Goal: Find specific page/section: Find specific page/section

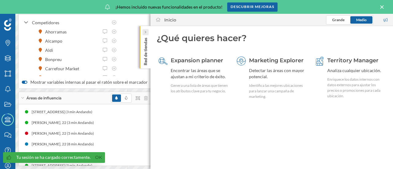
click at [145, 32] on icon at bounding box center [145, 32] width 2 height 3
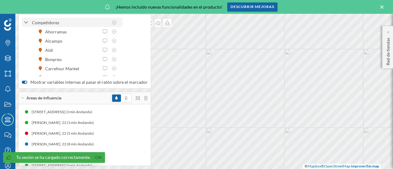
click at [25, 21] on icon at bounding box center [26, 23] width 4 height 6
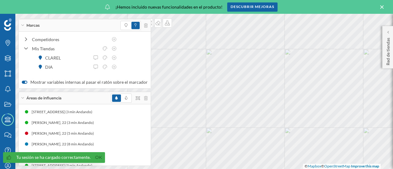
click at [384, 11] on div "¡Hemos incluido nuevas funcionalidades en el producto! Descubrir mejoras" at bounding box center [196, 7] width 393 height 14
click at [382, 8] on icon at bounding box center [382, 7] width 7 height 6
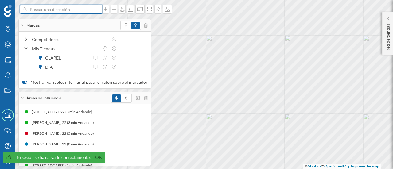
click at [40, 11] on input at bounding box center [61, 9] width 69 height 9
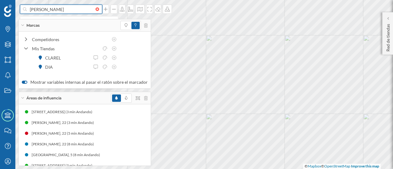
type input "[PERSON_NAME]"
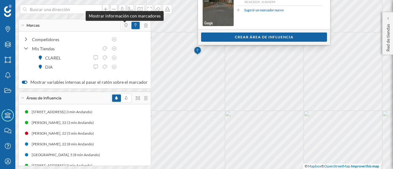
click at [125, 26] on icon at bounding box center [126, 25] width 3 height 4
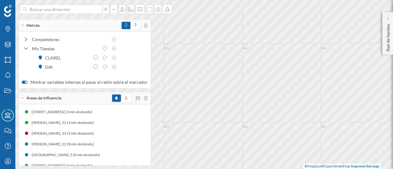
click at [24, 27] on div "Marcas" at bounding box center [85, 25] width 132 height 12
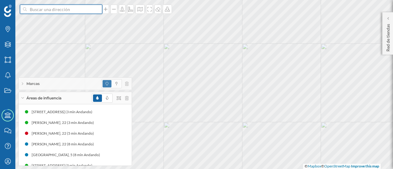
click at [28, 12] on input at bounding box center [61, 9] width 69 height 9
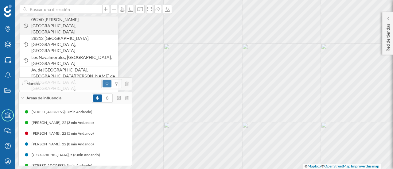
click at [66, 24] on span "05260 [PERSON_NAME][GEOGRAPHIC_DATA], [GEOGRAPHIC_DATA]" at bounding box center [73, 26] width 84 height 18
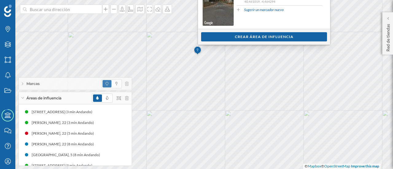
click at [25, 84] on div "Marcas" at bounding box center [75, 84] width 113 height 12
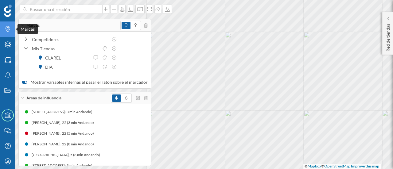
click at [7, 33] on div "Marcas" at bounding box center [7, 28] width 15 height 15
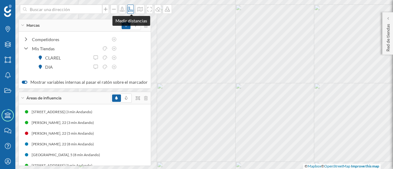
click at [131, 11] on icon at bounding box center [130, 9] width 5 height 5
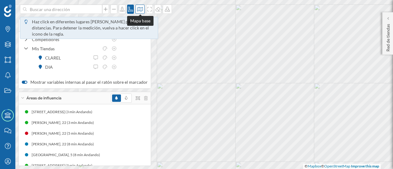
click at [140, 11] on icon at bounding box center [140, 9] width 6 height 5
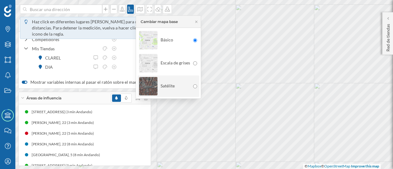
click at [146, 81] on img at bounding box center [148, 86] width 18 height 21
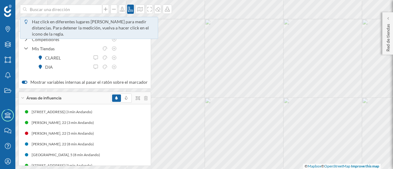
click at [201, 169] on html "Haz click en diferentes lugares [PERSON_NAME] para medir distancias. Para deten…" at bounding box center [196, 84] width 393 height 169
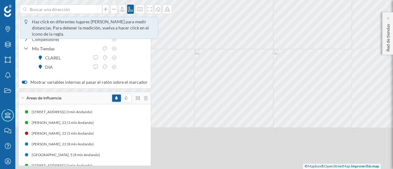
click at [244, 0] on html "Haz click en diferentes lugares [PERSON_NAME] para medir distancias. Para deten…" at bounding box center [196, 84] width 393 height 169
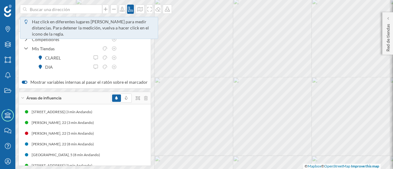
click at [289, 0] on html "Haz click en diferentes lugares [PERSON_NAME] para medir distancias. Para deten…" at bounding box center [196, 84] width 393 height 169
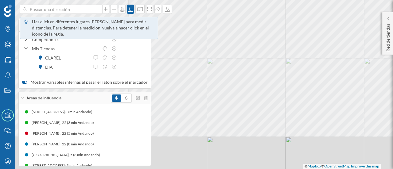
click at [363, 0] on html "Haz click en diferentes lugares [PERSON_NAME] para medir distancias. Para deten…" at bounding box center [196, 84] width 393 height 169
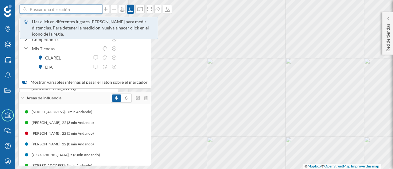
click at [58, 7] on input at bounding box center [61, 9] width 69 height 9
type input "el codon [PERSON_NAME]"
click at [41, 8] on input at bounding box center [61, 9] width 69 height 9
type input "el codon [PERSON_NAME]"
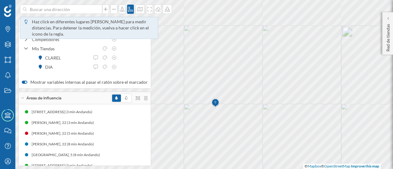
click at [219, 169] on html "Haz click en diferentes lugares [PERSON_NAME] para medir distancias. Para deten…" at bounding box center [196, 84] width 393 height 169
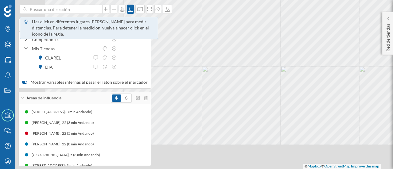
click at [388, 0] on html "Haz click en diferentes lugares [PERSON_NAME] para medir distancias. Para deten…" at bounding box center [196, 84] width 393 height 169
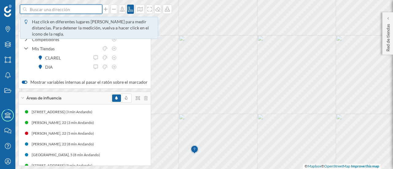
click at [49, 11] on input at bounding box center [61, 9] width 69 height 9
type input "e"
type input "[PERSON_NAME]"
